Goal: Transaction & Acquisition: Purchase product/service

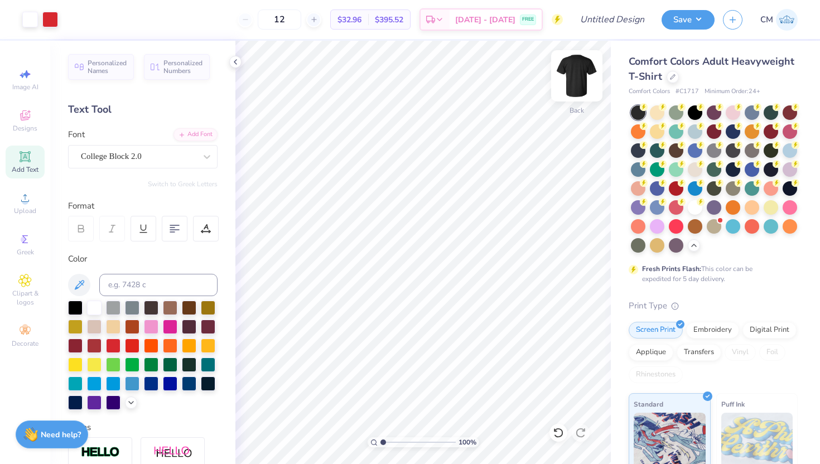
click at [589, 83] on img at bounding box center [576, 76] width 45 height 45
click at [579, 76] on img at bounding box center [576, 76] width 45 height 45
click at [588, 71] on img at bounding box center [576, 76] width 45 height 45
click at [17, 166] on span "Add Text" at bounding box center [25, 169] width 27 height 9
paste textarea "#1 Brisket Fan"
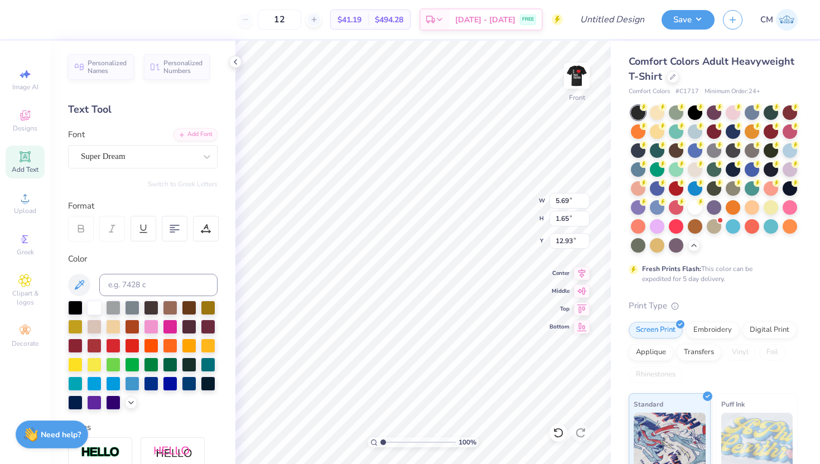
scroll to position [0, 2]
type textarea "#1 Brisket Fan"
click at [129, 161] on div "Super Dream" at bounding box center [138, 156] width 117 height 17
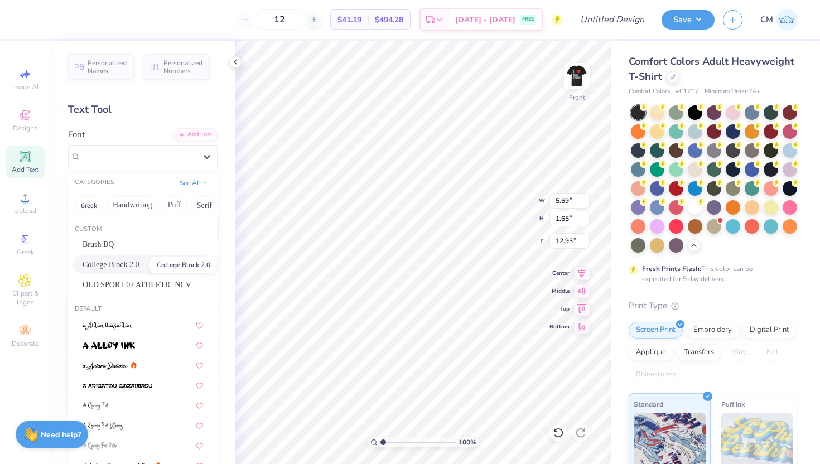
click at [138, 268] on span "College Block 2.0" at bounding box center [111, 265] width 57 height 12
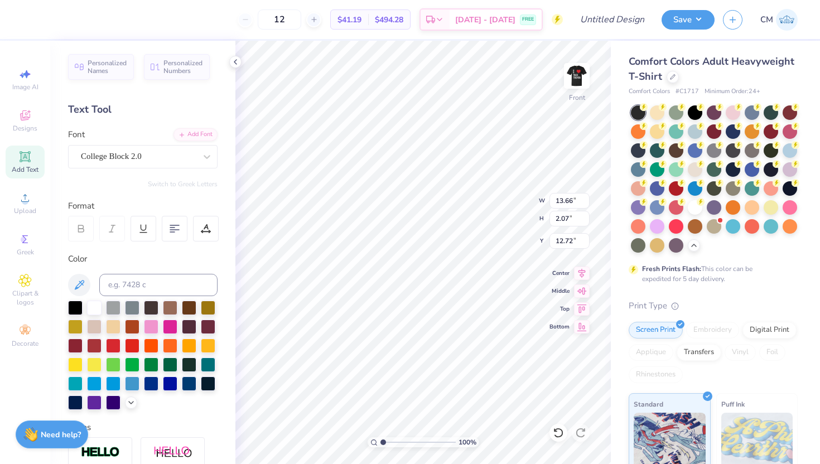
type input "9.79"
type input "1.48"
type input "3.00"
type textarea "###1 Brisket Fan"
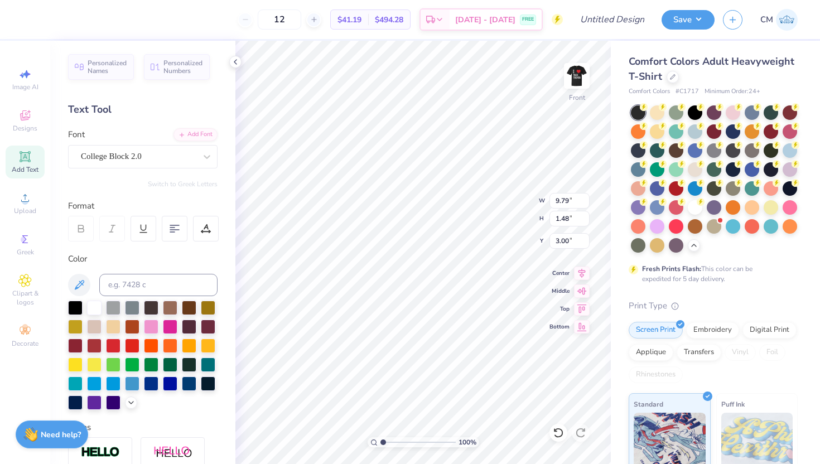
type textarea "1 Brisket Fan"
click at [28, 165] on span "Add Text" at bounding box center [25, 169] width 27 height 9
type input "5.69"
type input "1.65"
type input "12.93"
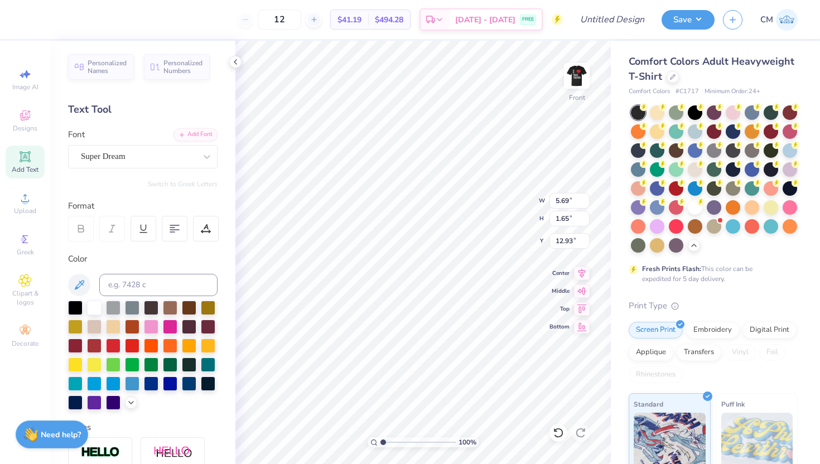
type textarea "T"
type textarea "#"
click at [139, 153] on div "Super Dream" at bounding box center [138, 156] width 117 height 17
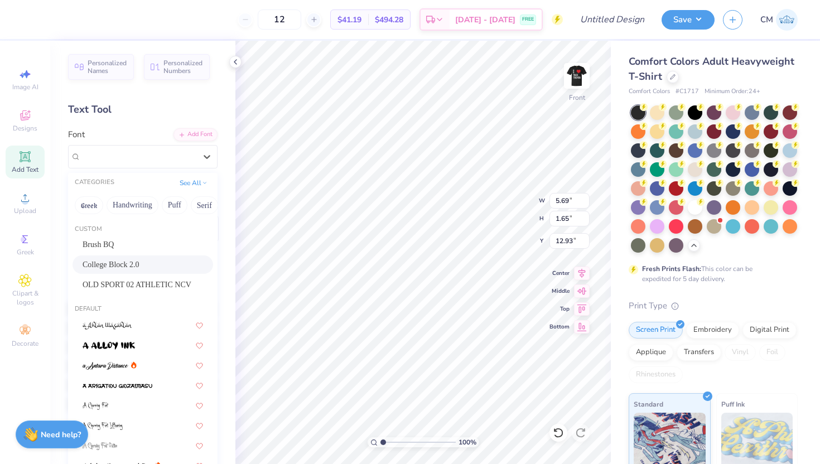
click at [138, 270] on span "College Block 2.0" at bounding box center [111, 265] width 57 height 12
click at [112, 157] on div "College Block 2.0" at bounding box center [138, 156] width 117 height 17
click at [167, 280] on span "OLD SPORT 02 ATHLETIC NCV" at bounding box center [137, 285] width 109 height 12
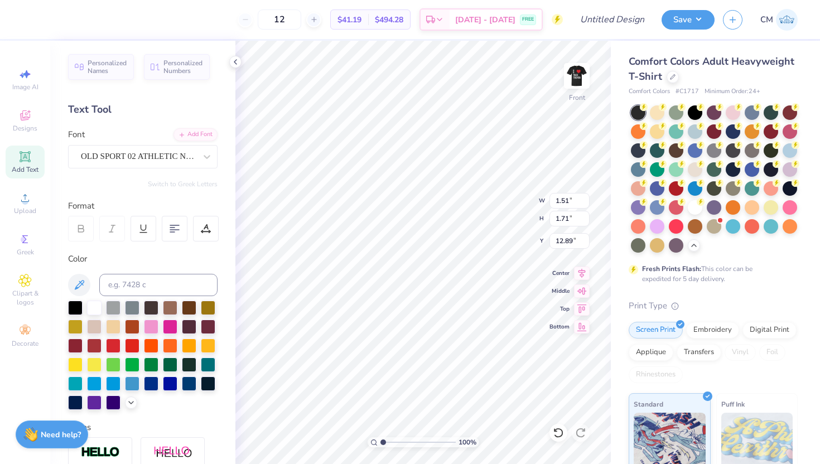
type input "3.00"
type input "1.32"
type input "1.50"
type input "9.79"
type input "1.48"
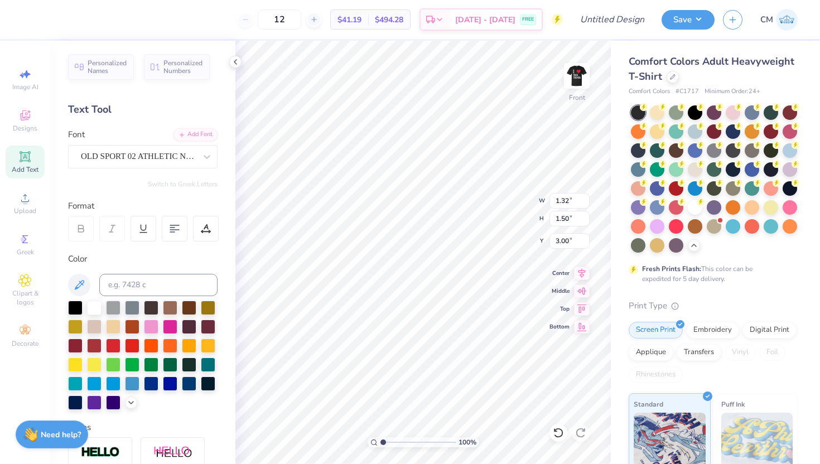
type input "9.79"
type input "1.48"
type input "9.79"
type input "1.48"
click at [578, 71] on img at bounding box center [576, 76] width 45 height 45
